Goal: Task Accomplishment & Management: Use online tool/utility

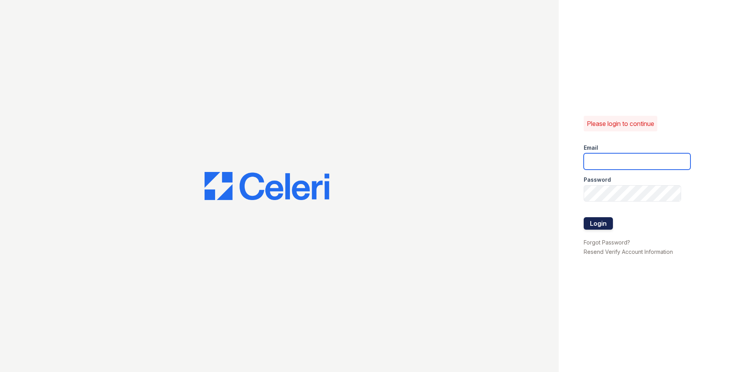
type input "kslimski@corcoran.com"
click at [603, 226] on button "Login" at bounding box center [598, 223] width 29 height 12
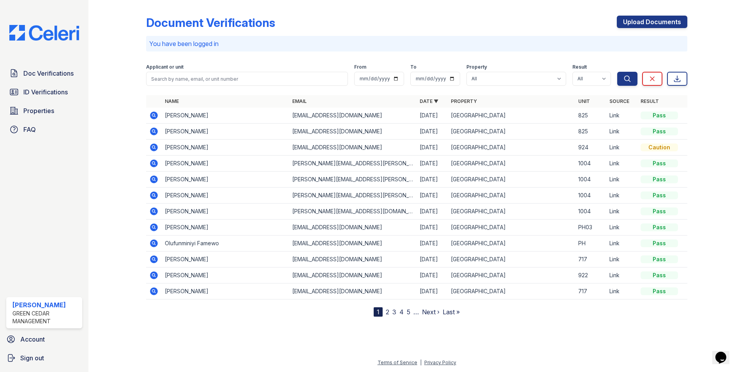
click at [388, 315] on link "2" at bounding box center [388, 312] width 4 height 8
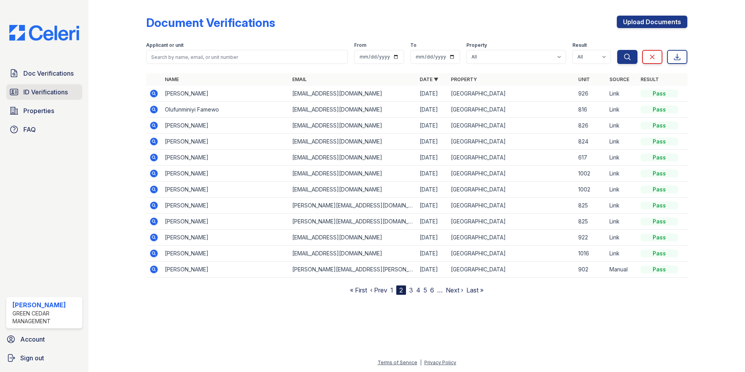
click at [55, 91] on span "ID Verifications" at bounding box center [45, 91] width 44 height 9
